Goal: Task Accomplishment & Management: Use online tool/utility

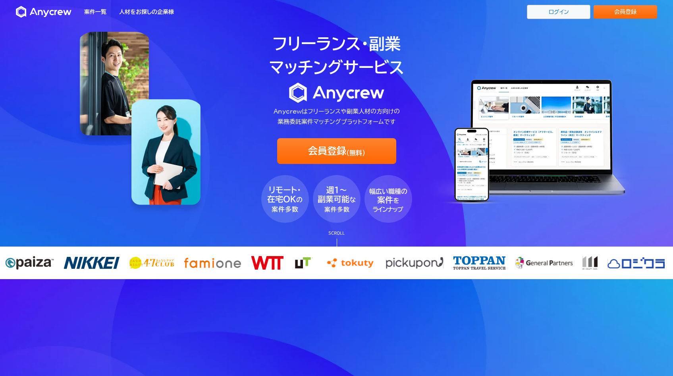
click at [546, 11] on link "ログイン" at bounding box center [559, 12] width 64 height 14
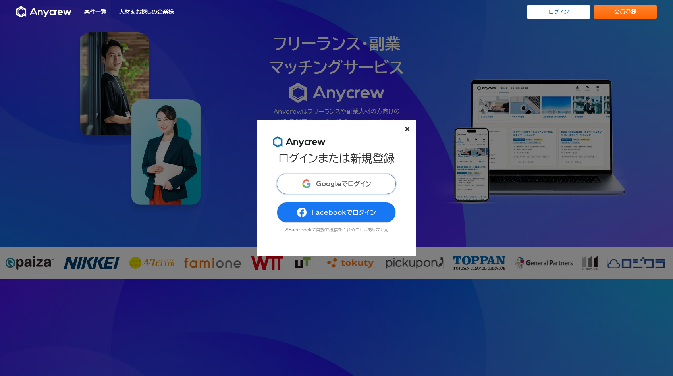
click at [332, 189] on button "Googleでログイン" at bounding box center [336, 184] width 119 height 21
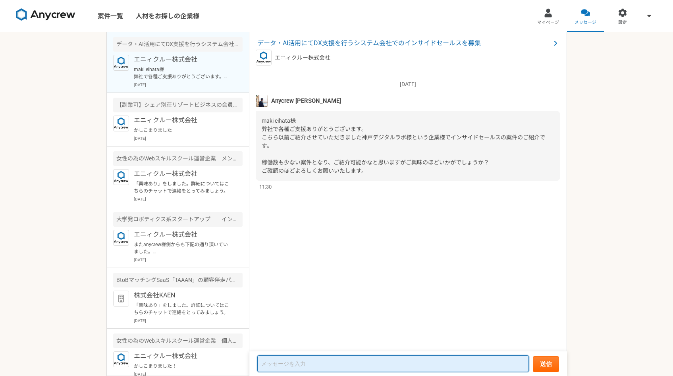
click at [293, 363] on textarea at bounding box center [393, 363] width 272 height 17
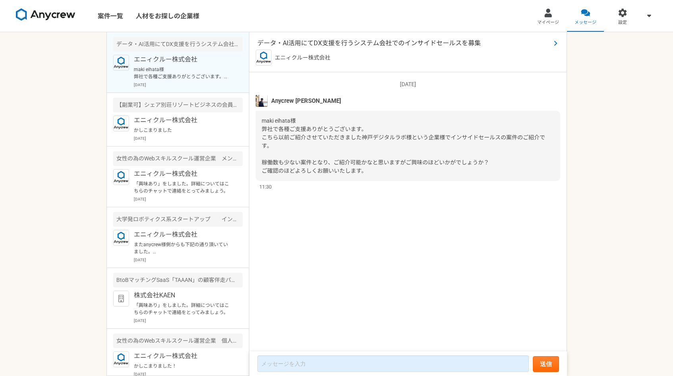
click at [323, 45] on span "データ・AI活用にてDX支援を行うシステム会社でのインサイドセールスを募集" at bounding box center [403, 44] width 293 height 10
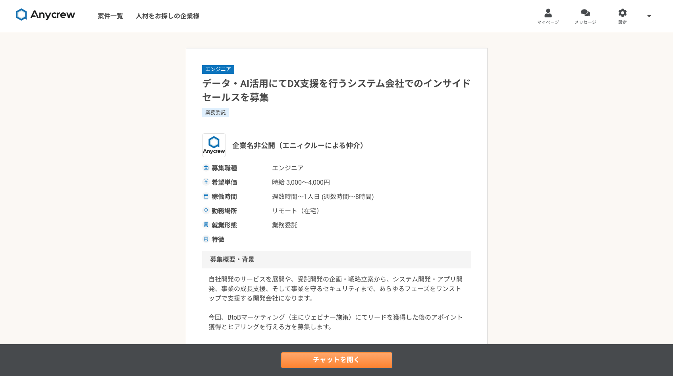
click at [323, 359] on link "チャットを開く" at bounding box center [336, 360] width 111 height 16
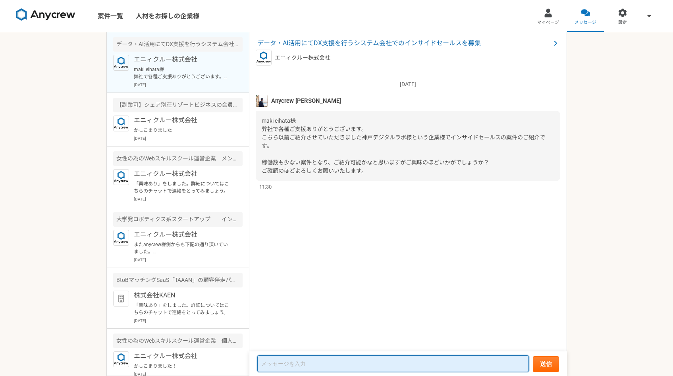
click at [323, 361] on textarea at bounding box center [393, 363] width 272 height 17
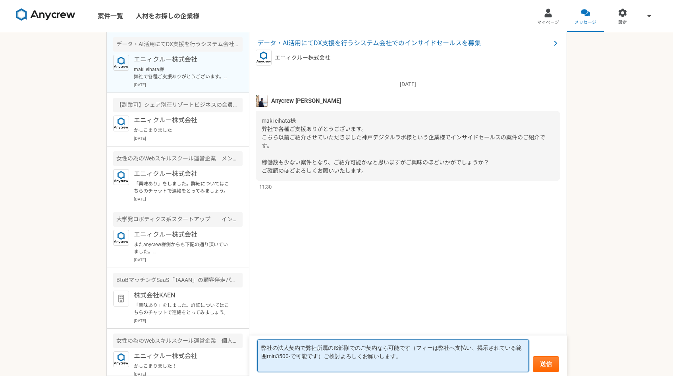
click at [278, 347] on textarea "弊社の法人契約で弊社所属のIS部隊でのご契約なら可能です（フィーは弊社へ支払い、掲示されている範囲min3500-で可能です）ご検討よろしくお願いします。" at bounding box center [393, 356] width 272 height 33
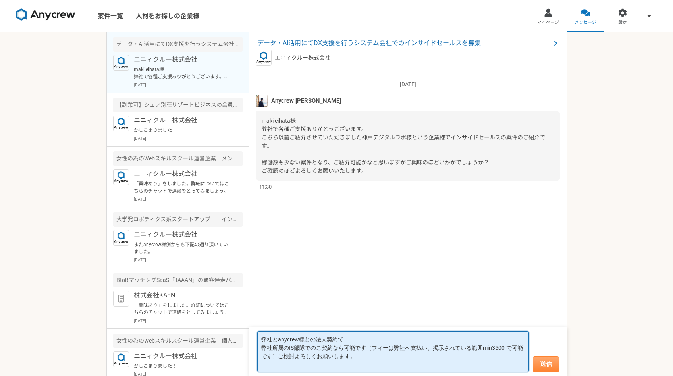
type textarea "弊社とanycrew様との法人契約で 弊社所属のIS部隊でのご契約なら可能です（フィーは弊社へ支払い、掲示されている範囲min3500-で可能です）ご検討よろ…"
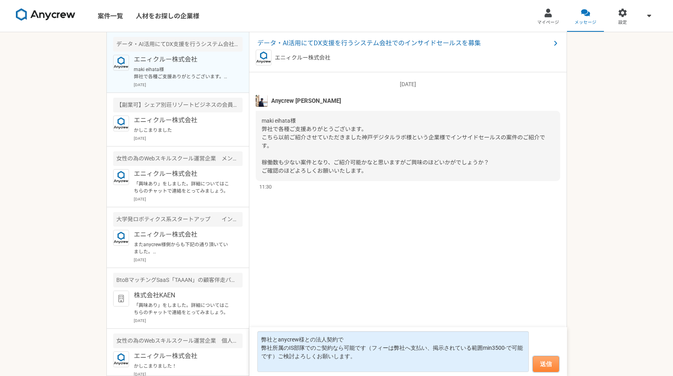
click at [537, 370] on button "送信" at bounding box center [546, 364] width 26 height 16
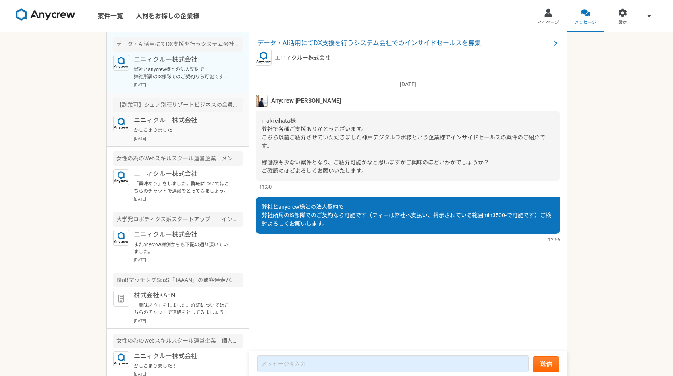
click at [181, 107] on div "【副業可】シェア別荘リゾートビジネスの会員募集 ToC入会営業（フルリモート可" at bounding box center [177, 105] width 129 height 15
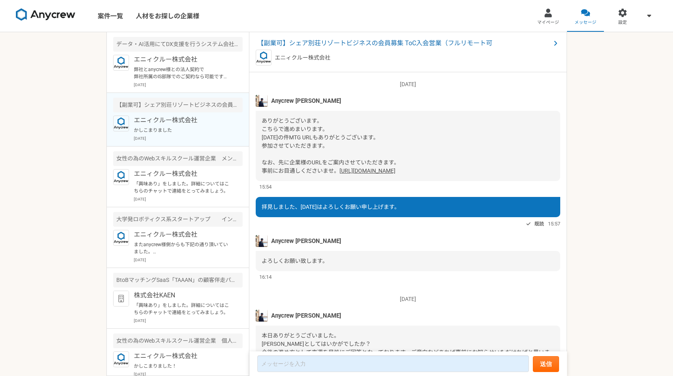
scroll to position [490, 0]
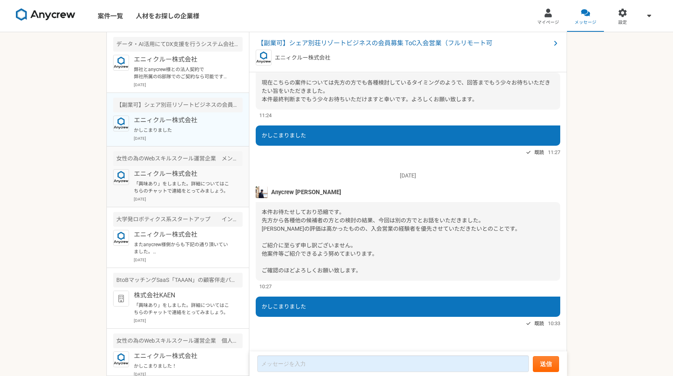
click at [163, 169] on p "エニィクルー株式会社" at bounding box center [183, 174] width 98 height 10
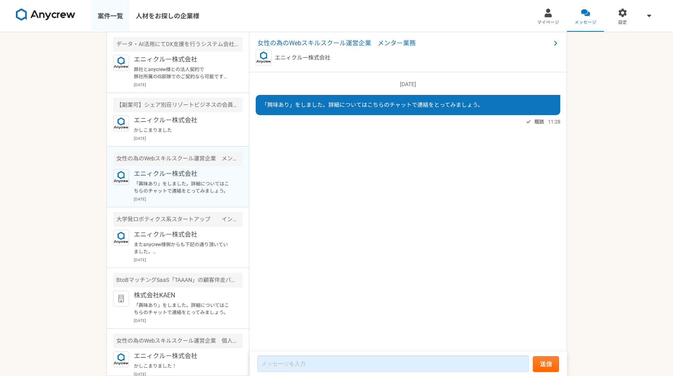
click at [108, 17] on link "案件一覧" at bounding box center [110, 16] width 38 height 32
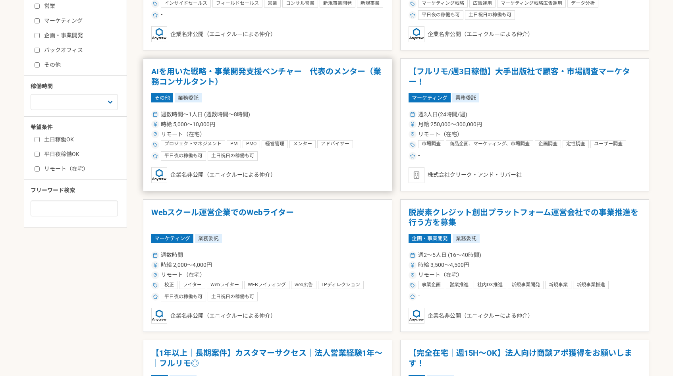
scroll to position [289, 0]
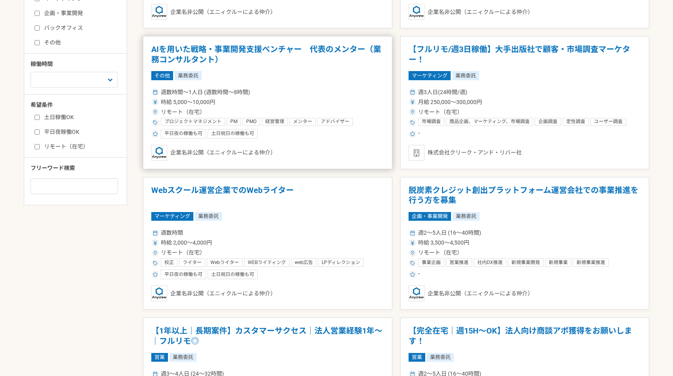
click at [201, 281] on article "Webスクール運営企業でのWebライター マーケティング 業務委託 週数時間 時給 2,000〜4,000円 リモート（在宅） 校正 ライター Webライター…" at bounding box center [267, 243] width 249 height 133
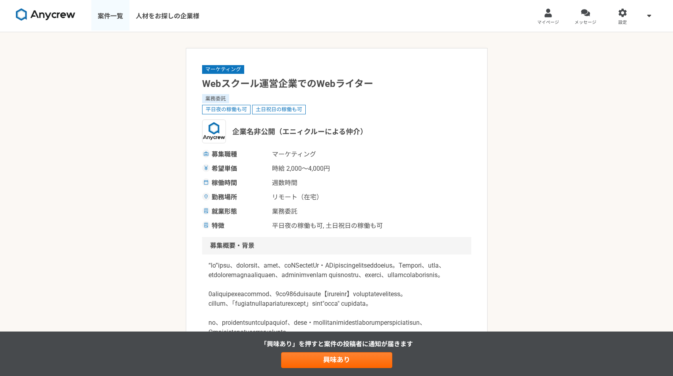
click at [120, 22] on link "案件一覧" at bounding box center [110, 16] width 38 height 32
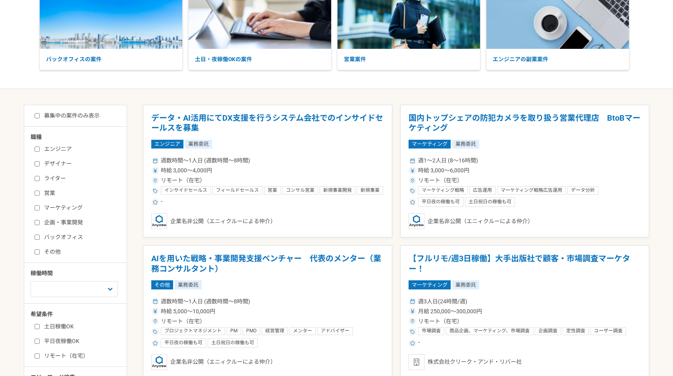
scroll to position [212, 0]
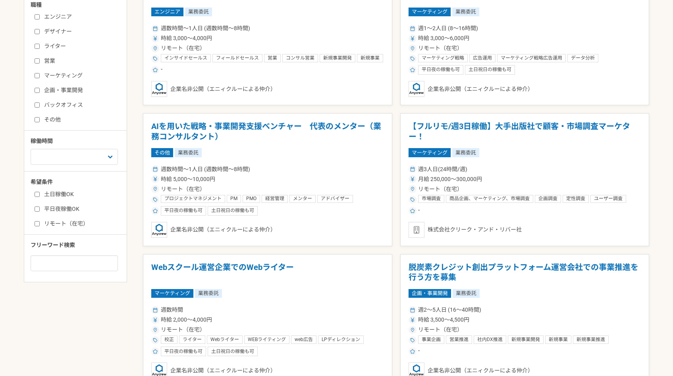
click at [59, 224] on label "リモート（在宅）" at bounding box center [80, 224] width 91 height 8
click at [40, 224] on input "リモート（在宅）" at bounding box center [37, 223] width 5 height 5
checkbox input "true"
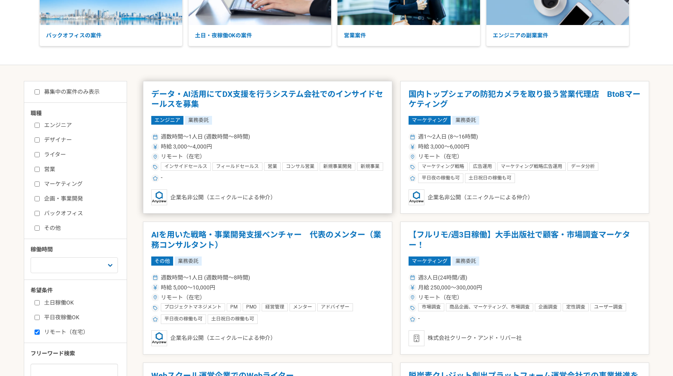
scroll to position [168, 0]
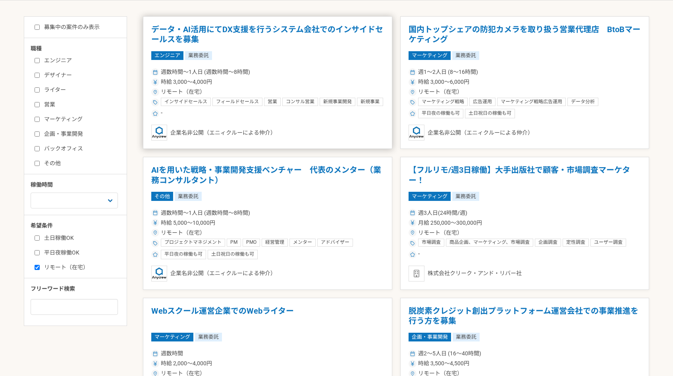
click at [312, 204] on article "AIを用いた戦略・事業開発支援ベンチャー　代表のメンター（業務コンサルタント） その他 業務委託 週数時間〜1人日 (週数時間〜8時間) 時給 5,000〜1…" at bounding box center [267, 223] width 249 height 133
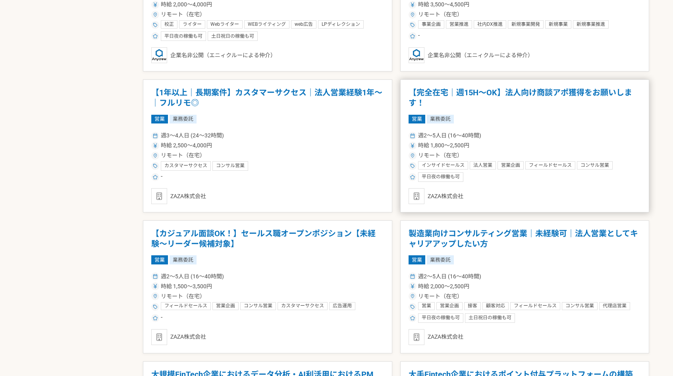
scroll to position [549, 0]
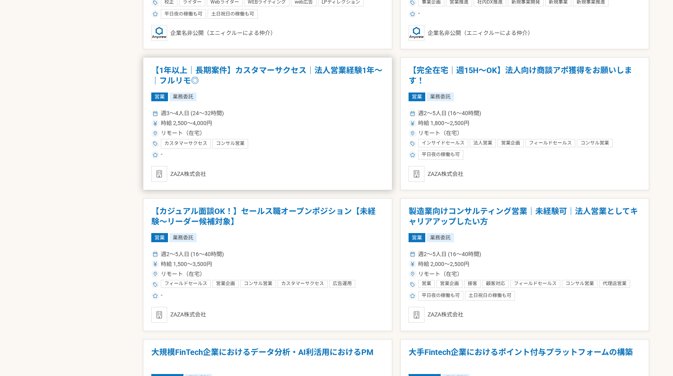
click at [352, 82] on h1 "【1年以上｜長期案件】カスタマーサクセス｜法人営業経験1年〜｜フルリモ◎" at bounding box center [267, 76] width 233 height 20
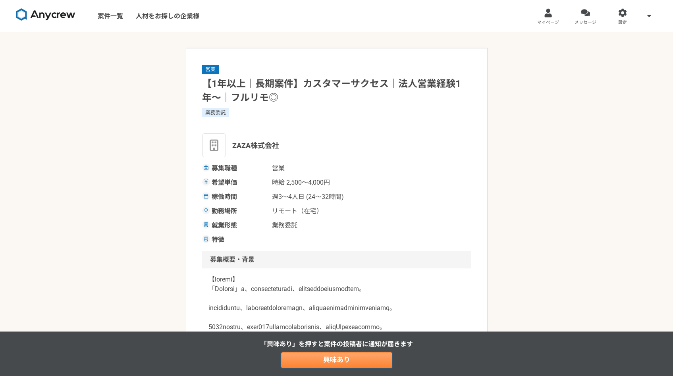
click at [307, 359] on link "興味あり" at bounding box center [336, 360] width 111 height 16
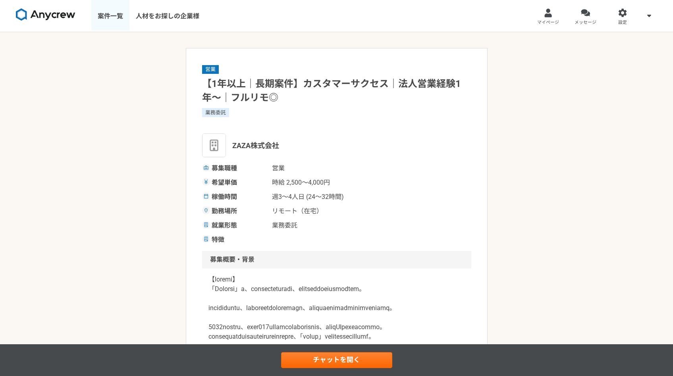
click at [108, 17] on link "案件一覧" at bounding box center [110, 16] width 38 height 32
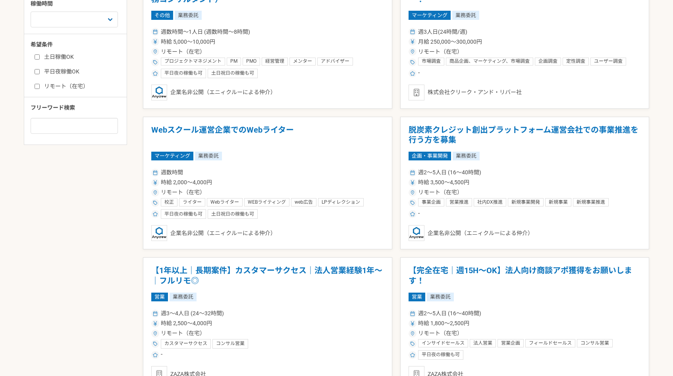
scroll to position [361, 0]
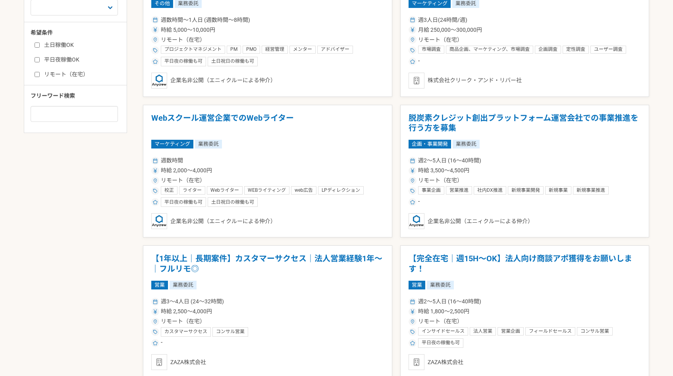
click at [75, 77] on label "リモート（在宅）" at bounding box center [80, 74] width 91 height 8
click at [40, 77] on input "リモート（在宅）" at bounding box center [37, 74] width 5 height 5
checkbox input "true"
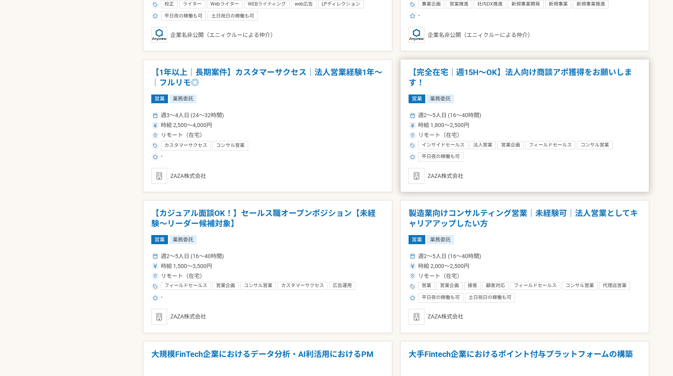
click at [478, 162] on article "【完全在宅｜週15H〜OK】法人向け商談アポ獲得をお願いします！ 営業 業務委託 週2〜5人日 (16〜40時間) 時給 1,800〜2,500円 リモート（…" at bounding box center [524, 125] width 249 height 133
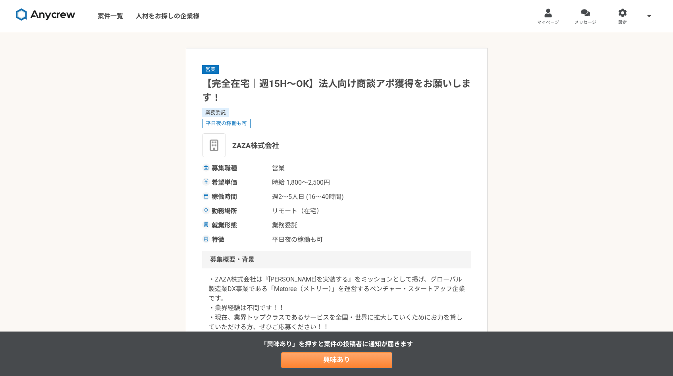
click at [326, 362] on link "興味あり" at bounding box center [336, 360] width 111 height 16
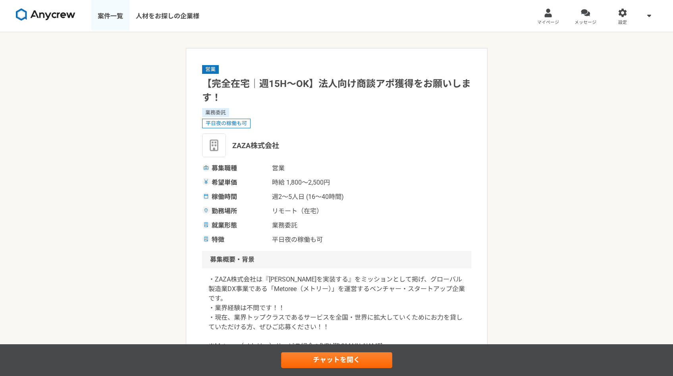
click at [109, 15] on link "案件一覧" at bounding box center [110, 16] width 38 height 32
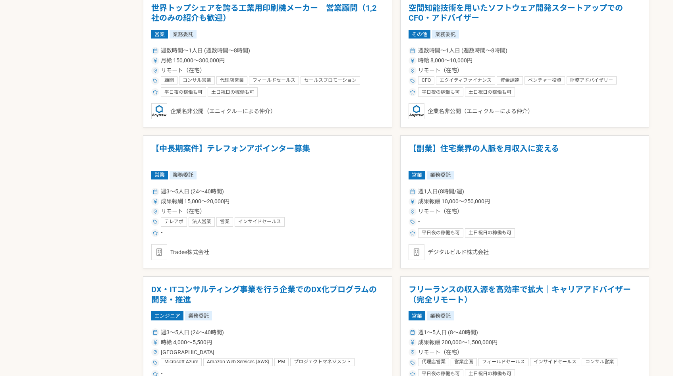
scroll to position [1305, 0]
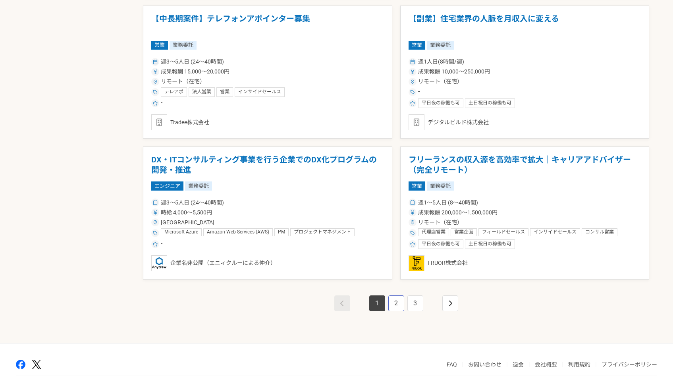
click at [395, 301] on link "2" at bounding box center [396, 303] width 16 height 16
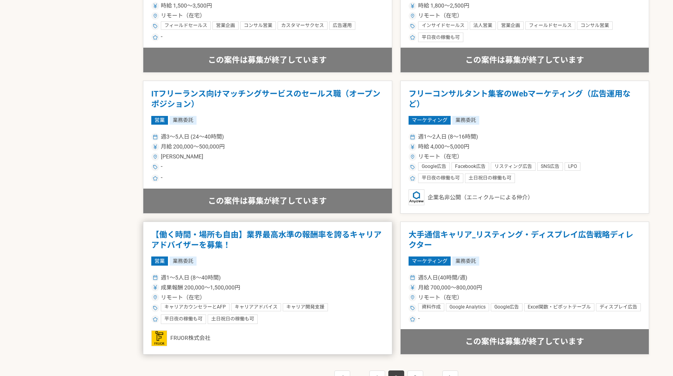
scroll to position [1341, 0]
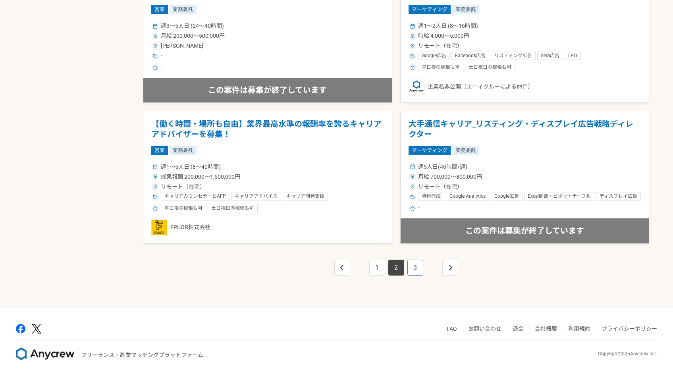
click at [411, 264] on link "3" at bounding box center [415, 268] width 16 height 16
